Goal: Task Accomplishment & Management: Manage account settings

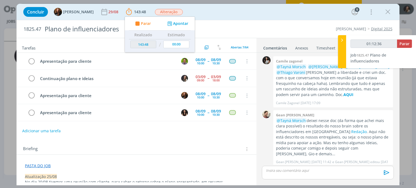
type input "01:12:37"
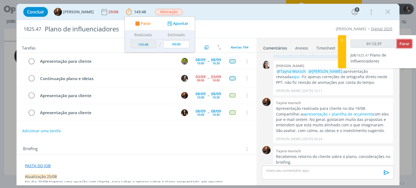
click at [406, 44] on span "Parar" at bounding box center [405, 43] width 10 height 5
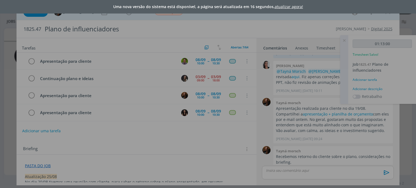
click at [372, 82] on div "Uma nova versão do sistema está disponível, a página será atualizada em 16 segu…" at bounding box center [208, 94] width 416 height 188
click at [294, 6] on link "atualizar agora!" at bounding box center [289, 6] width 28 height 5
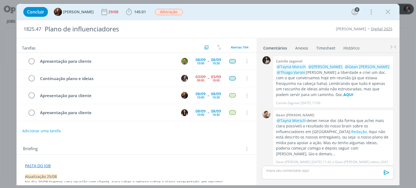
scroll to position [214, 0]
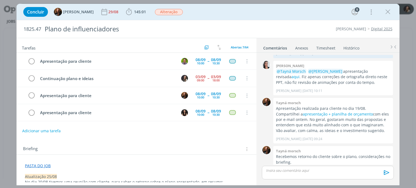
click at [325, 48] on link "Timesheet" at bounding box center [326, 47] width 20 height 8
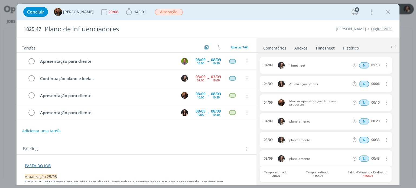
click at [383, 67] on icon "dialog" at bounding box center [386, 65] width 6 height 7
click at [359, 81] on link "Editar" at bounding box center [370, 83] width 43 height 9
drag, startPoint x: 307, startPoint y: 66, endPoint x: 175, endPoint y: 76, distance: 132.4
click at [175, 76] on div "Tarefas Usar Job de template Criar template a partir deste job Visualizar Templ…" at bounding box center [208, 112] width 383 height 148
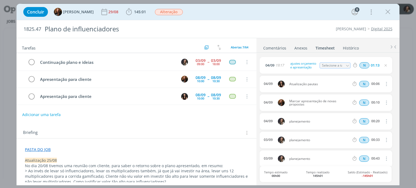
scroll to position [0, 0]
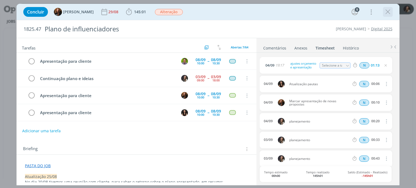
click at [388, 11] on icon "dialog" at bounding box center [388, 12] width 8 height 8
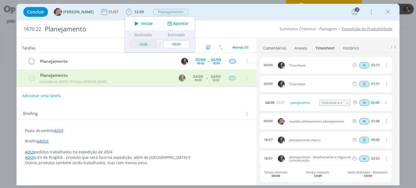
click at [383, 82] on icon "dialog" at bounding box center [386, 84] width 6 height 7
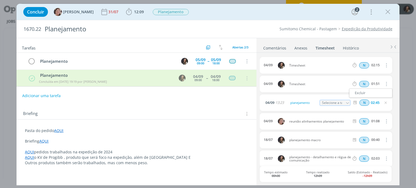
click at [385, 80] on button "dialog" at bounding box center [385, 84] width 13 height 9
click at [384, 83] on icon "dialog" at bounding box center [386, 84] width 6 height 7
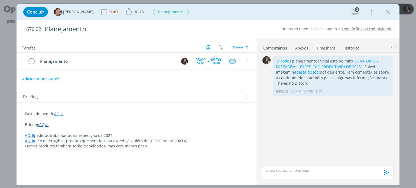
click at [332, 44] on link "Timesheet" at bounding box center [326, 47] width 20 height 8
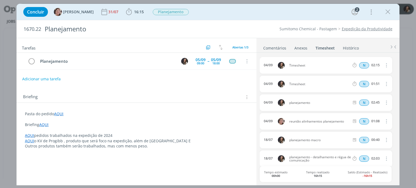
click at [383, 66] on icon "dialog" at bounding box center [386, 65] width 6 height 7
click at [355, 85] on link "Editar" at bounding box center [370, 83] width 43 height 9
drag, startPoint x: 310, startPoint y: 67, endPoint x: 244, endPoint y: 77, distance: 67.1
click at [244, 77] on div "Tarefas Usar Job de template Criar template a partir deste job Visualizar Templ…" at bounding box center [208, 112] width 383 height 148
click at [383, 83] on icon "dialog" at bounding box center [386, 84] width 6 height 7
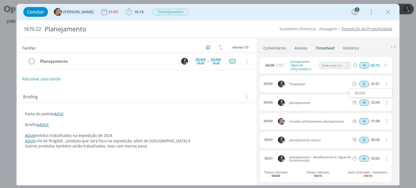
click at [346, 66] on icon "dialog" at bounding box center [348, 66] width 4 height 4
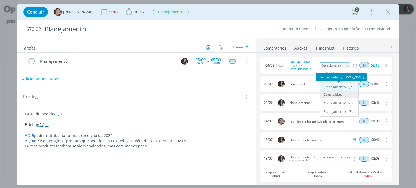
click at [340, 86] on div "Planejamento - Lílian Fengler" at bounding box center [339, 87] width 33 height 4
type input "Planejamento"
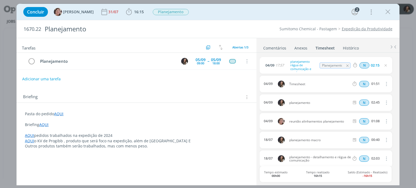
click at [298, 83] on span "Timesheet" at bounding box center [319, 84] width 65 height 3
click at [384, 84] on icon "dialog" at bounding box center [386, 84] width 6 height 7
click at [337, 88] on div "04/09 Timesheet N 01:51 Excluir" at bounding box center [326, 84] width 132 height 17
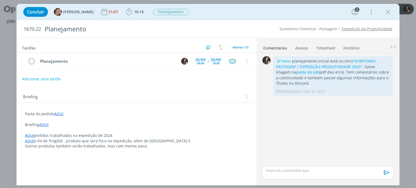
click at [328, 50] on link "Timesheet" at bounding box center [326, 47] width 20 height 8
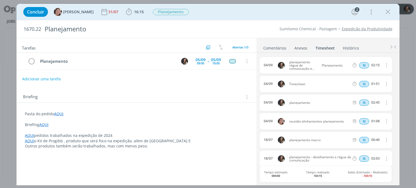
click at [384, 83] on icon "dialog" at bounding box center [386, 84] width 6 height 7
click at [367, 103] on link "Editar" at bounding box center [370, 102] width 43 height 9
drag, startPoint x: 314, startPoint y: 85, endPoint x: 245, endPoint y: 79, distance: 69.3
click at [244, 79] on div "Tarefas Usar Job de template Criar template a partir deste job Visualizar Templ…" at bounding box center [208, 112] width 383 height 148
click at [334, 85] on input "Selecione a tarefa" at bounding box center [335, 84] width 31 height 6
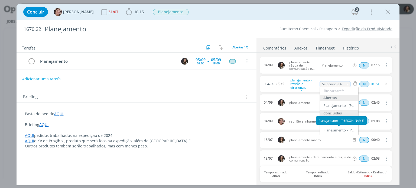
click at [339, 129] on div "Planejamento - [PERSON_NAME]" at bounding box center [339, 130] width 33 height 4
type input "Planejamento"
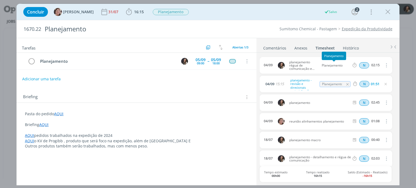
click at [340, 64] on span "Planejamento" at bounding box center [335, 65] width 31 height 3
click at [333, 65] on span "Planejamento" at bounding box center [335, 65] width 31 height 3
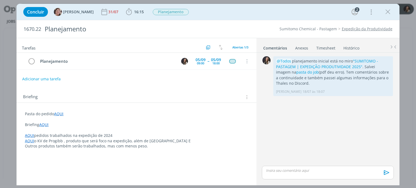
click at [331, 47] on link "Timesheet" at bounding box center [326, 47] width 20 height 8
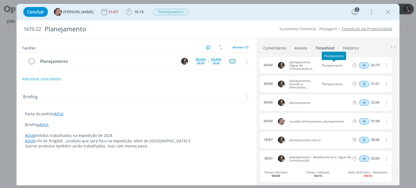
click at [342, 65] on span "Planejamento" at bounding box center [335, 65] width 31 height 3
click at [384, 65] on icon "dialog" at bounding box center [386, 65] width 6 height 7
click at [373, 82] on link "Editar" at bounding box center [370, 83] width 43 height 9
click at [346, 65] on icon "dialog" at bounding box center [347, 66] width 4 height 4
click at [340, 65] on input "Selecione a tarefa" at bounding box center [335, 66] width 31 height 6
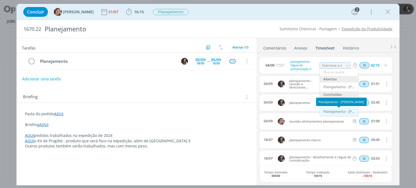
click at [339, 110] on div "Planejamento - Lílian Fengler" at bounding box center [339, 112] width 33 height 4
type input "Planejamento"
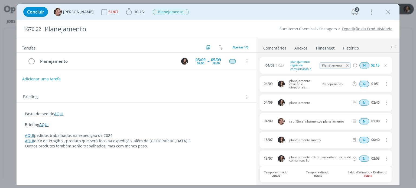
click at [144, 101] on div "Briefing Briefings Predefinidos Versões do Briefing Ver Briefing do Projeto" at bounding box center [137, 95] width 240 height 15
drag, startPoint x: 387, startPoint y: 13, endPoint x: 273, endPoint y: 77, distance: 130.9
click at [387, 12] on icon "dialog" at bounding box center [388, 12] width 8 height 8
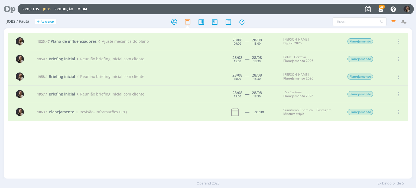
click at [11, 7] on icon at bounding box center [7, 9] width 11 height 11
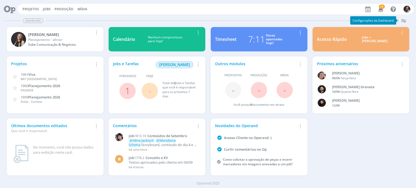
click at [298, 32] on icon "button" at bounding box center [300, 32] width 6 height 7
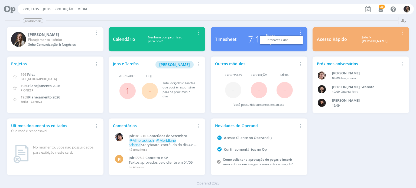
click at [287, 30] on link "Timesheet 7:11 Horas apontadas hoje! Remover Card" at bounding box center [259, 39] width 97 height 24
